Goal: Entertainment & Leisure: Consume media (video, audio)

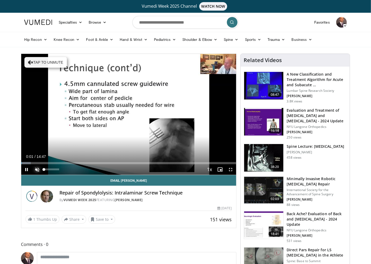
click at [37, 170] on span "Video Player" at bounding box center [37, 169] width 11 height 11
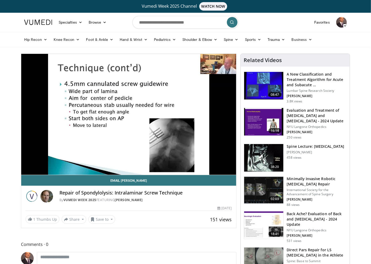
click at [137, 241] on span "Comments 0" at bounding box center [128, 244] width 215 height 7
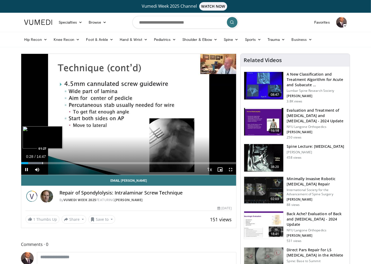
click at [42, 161] on div "Loaded : 10.06% 00:28 01:27" at bounding box center [128, 161] width 215 height 5
click at [38, 161] on video-js "**********" at bounding box center [128, 114] width 215 height 121
click at [37, 162] on div "Progress Bar" at bounding box center [37, 163] width 1 height 2
click at [45, 159] on div "Loaded : 17.89% 01:38 01:38" at bounding box center [128, 161] width 215 height 5
click at [55, 162] on div "Progress Bar" at bounding box center [55, 163] width 1 height 2
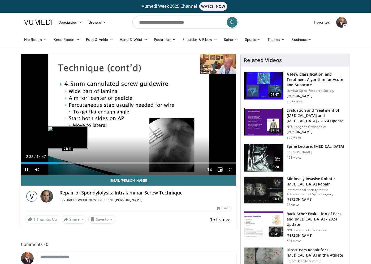
click at [69, 161] on div "Loaded : 24.60% 02:32 03:11" at bounding box center [128, 161] width 215 height 5
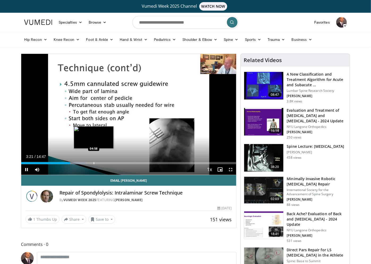
click at [94, 162] on div "Progress Bar" at bounding box center [94, 163] width 1 height 2
click at [98, 162] on div "Progress Bar" at bounding box center [98, 163] width 1 height 2
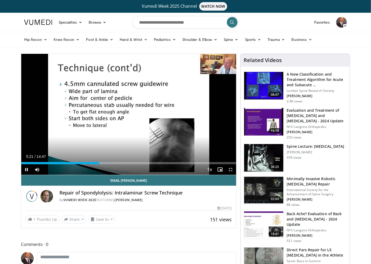
click at [114, 158] on div "Current Time 5:21 / Duration 14:47" at bounding box center [128, 156] width 215 height 5
click at [116, 162] on div "Progress Bar" at bounding box center [116, 163] width 1 height 2
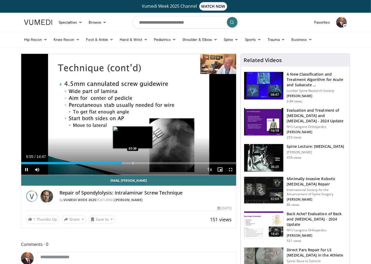
click at [133, 160] on div "Loaded : 53.67% 06:55 07:39" at bounding box center [128, 161] width 215 height 5
click at [131, 160] on div "Loaded : 59.75% 07:46 07:33" at bounding box center [128, 161] width 215 height 5
click at [137, 161] on div "Loaded : 59.75% 07:37 07:58" at bounding box center [128, 161] width 215 height 5
click at [145, 162] on div "Progress Bar" at bounding box center [145, 163] width 1 height 2
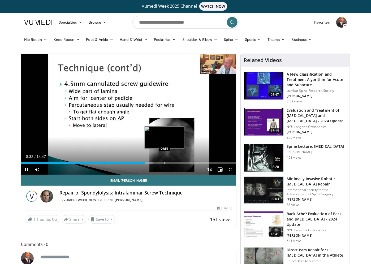
click at [164, 162] on div "Progress Bar" at bounding box center [164, 163] width 1 height 2
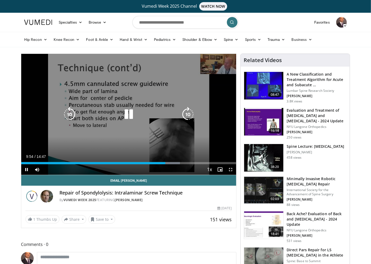
click at [0, 0] on div "Progress Bar" at bounding box center [0, 0] width 0 height 0
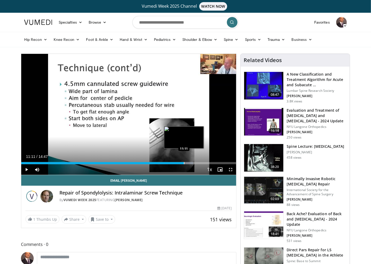
click at [183, 160] on div "Loaded : 80.05% 11:11 11:11" at bounding box center [128, 161] width 215 height 5
click at [196, 162] on div "Loaded : 83.87% 11:22 12:03" at bounding box center [128, 163] width 215 height 2
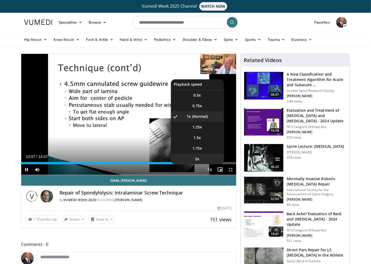
click at [203, 160] on li "2x" at bounding box center [197, 158] width 53 height 11
click at [210, 169] on span "Video Player" at bounding box center [209, 169] width 7 height 11
click at [198, 117] on li "1x" at bounding box center [197, 116] width 53 height 11
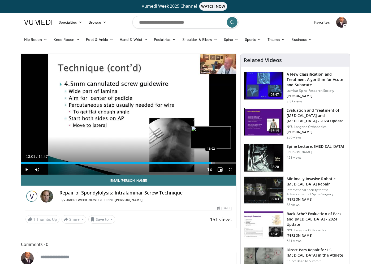
click at [211, 163] on div "Progress Bar" at bounding box center [211, 163] width 1 height 2
